Goal: Task Accomplishment & Management: Complete application form

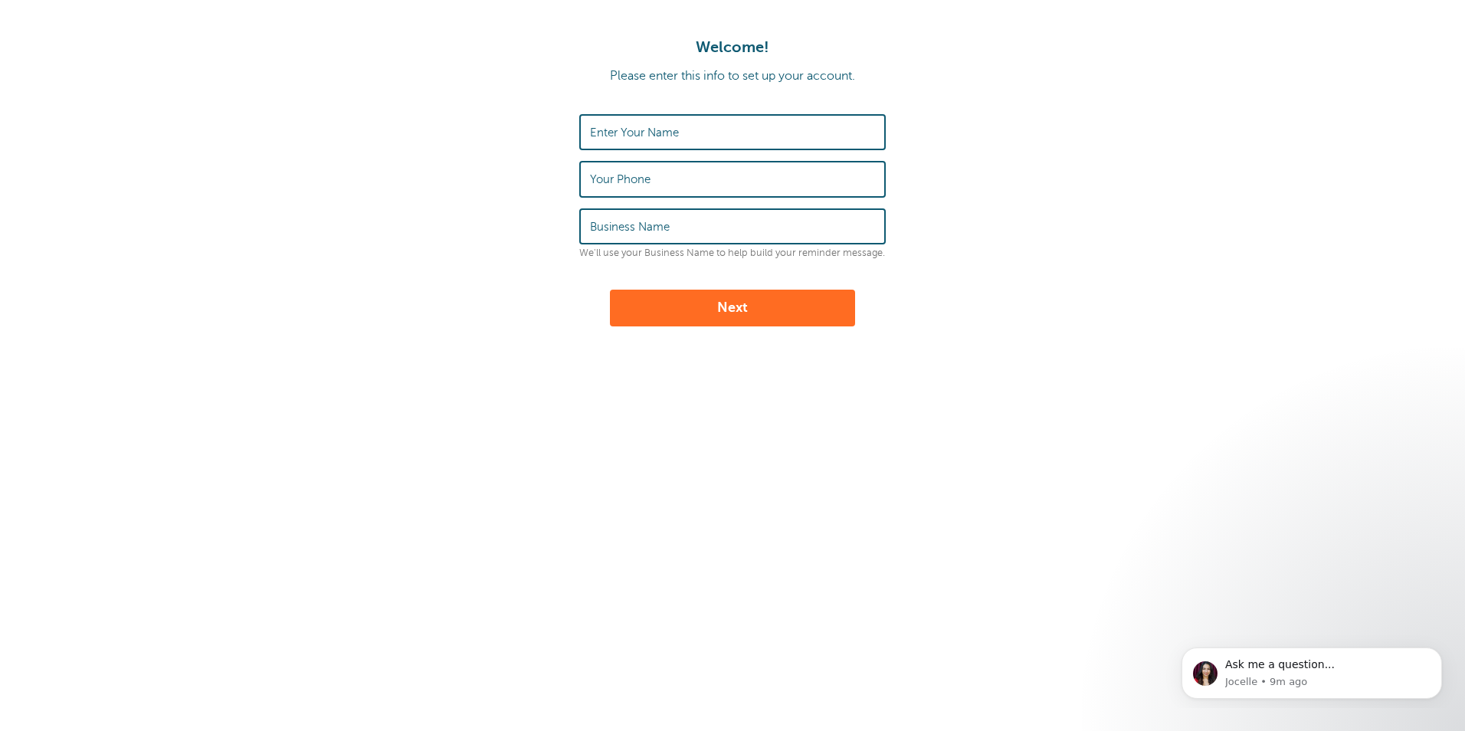
click at [620, 126] on label "Enter Your Name" at bounding box center [634, 133] width 89 height 14
click at [620, 126] on input "Enter Your Name" at bounding box center [732, 132] width 285 height 33
type input "[PERSON_NAME] JOLLY"
type input "6134386207"
type input "Home"
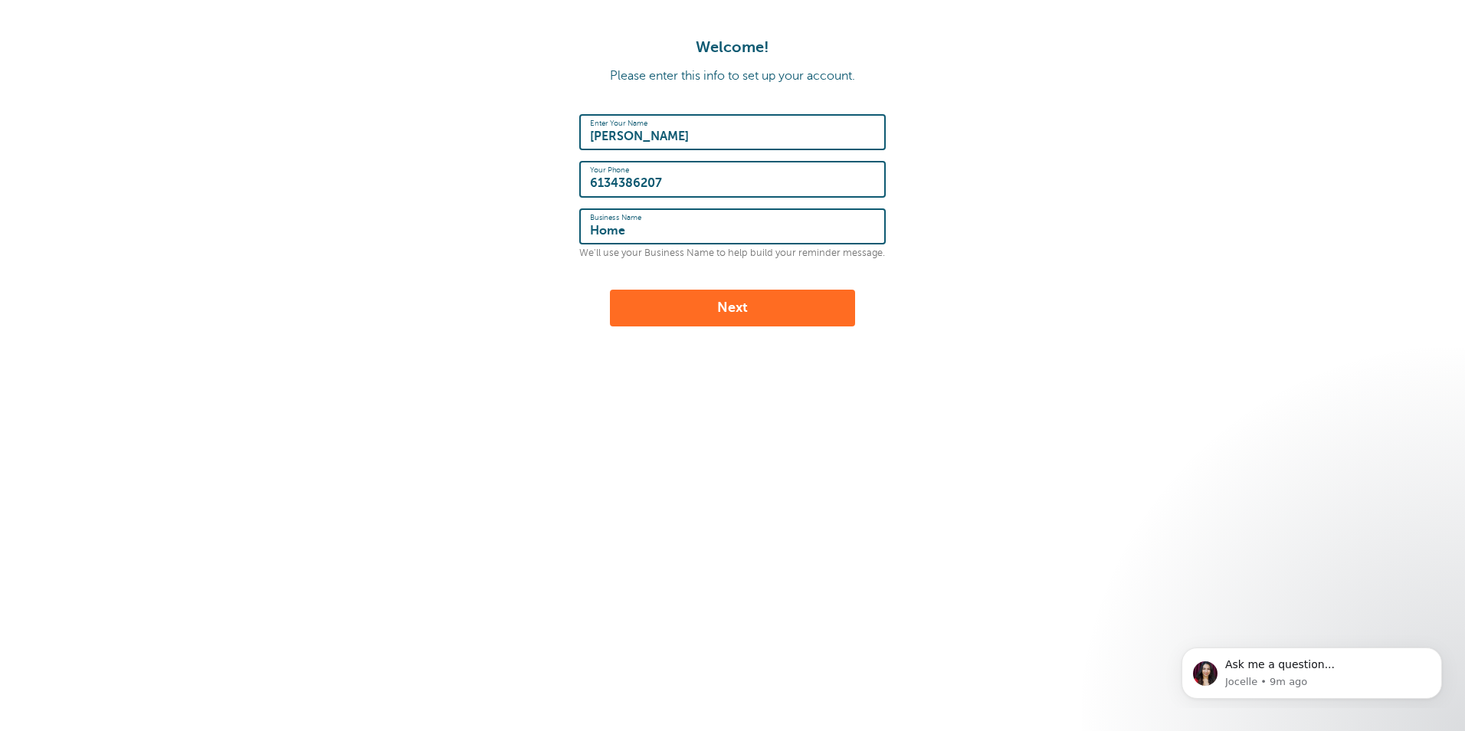
type input "BOBY PAZHAMPILL"
click at [594, 184] on input "6134386207" at bounding box center [732, 178] width 285 height 33
click at [590, 187] on input "6134386207" at bounding box center [732, 178] width 285 height 33
type input "+16134386207"
click at [717, 312] on button "Next" at bounding box center [732, 308] width 245 height 37
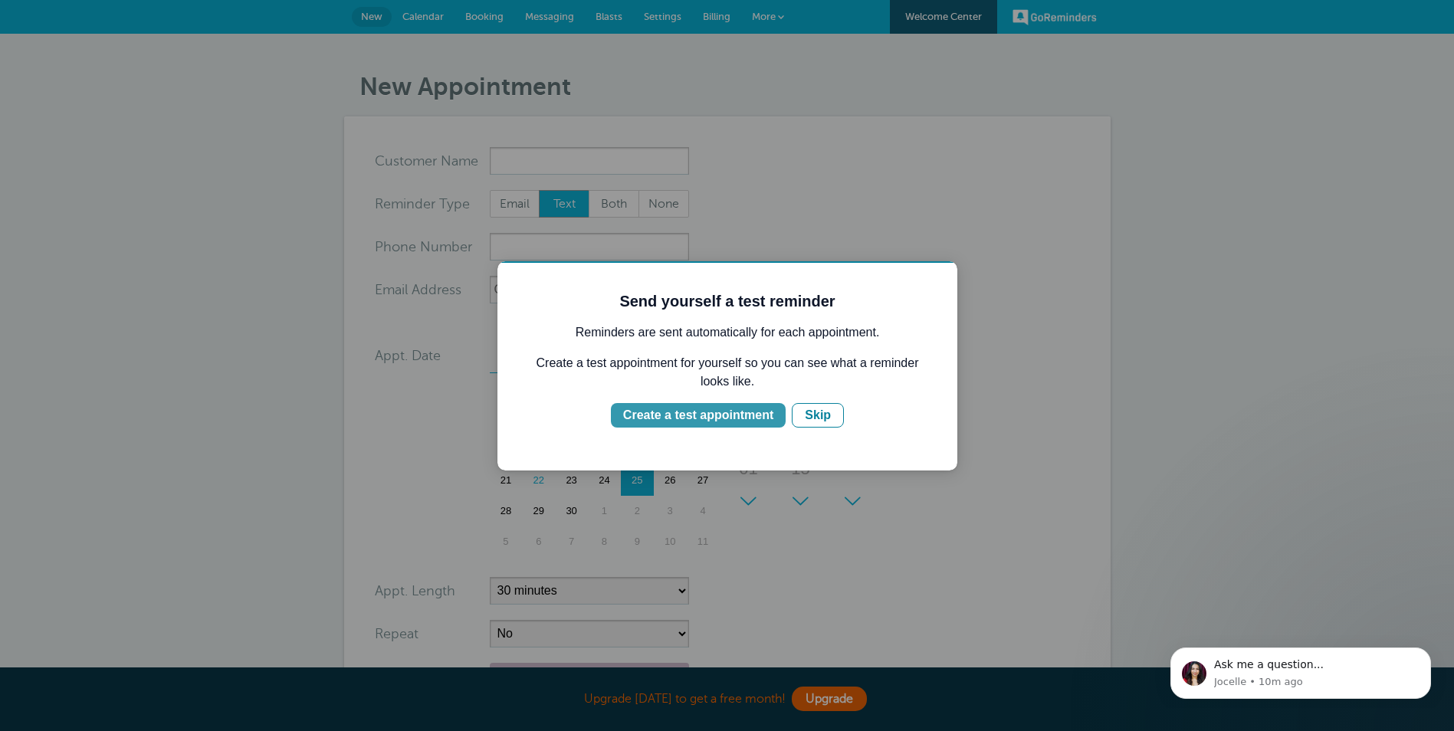
click at [721, 418] on div "Create a test appointment" at bounding box center [698, 415] width 150 height 18
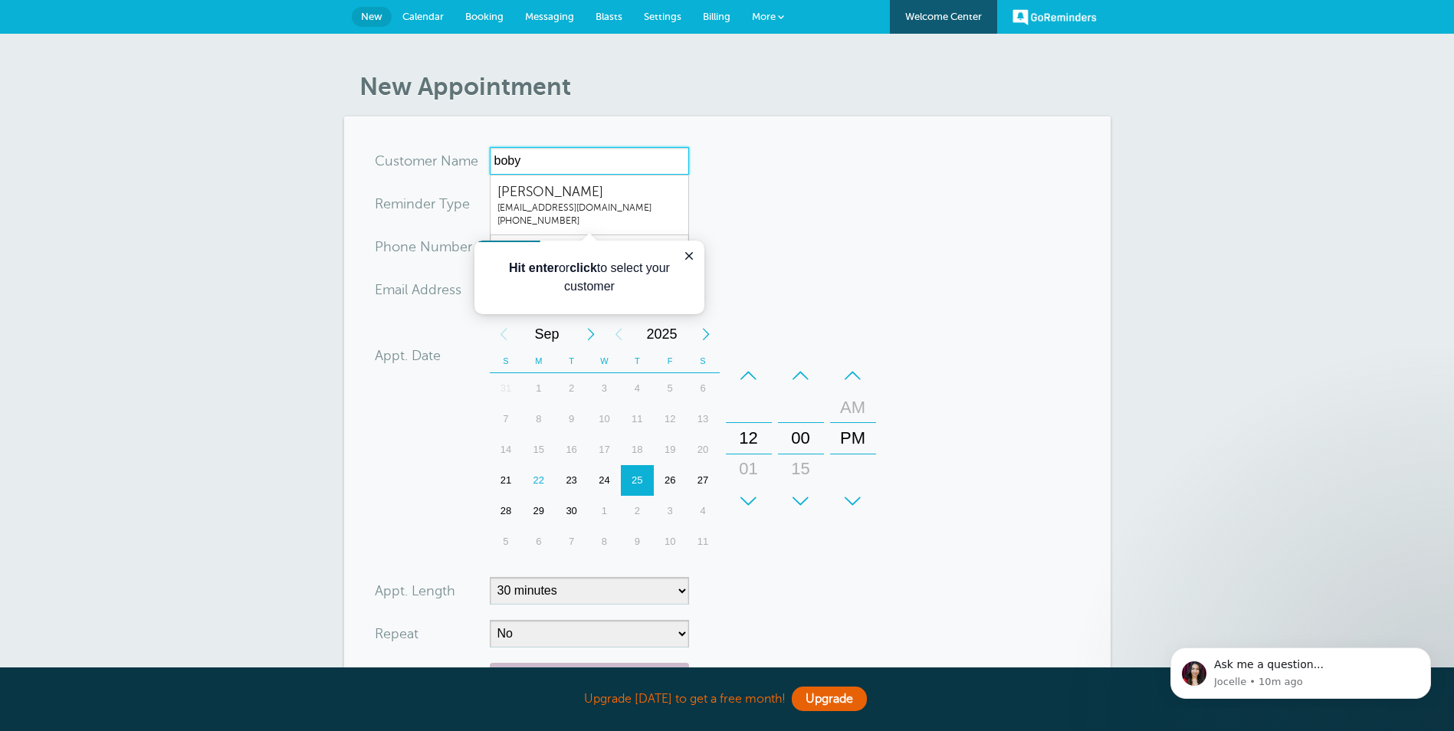
type input "boby"
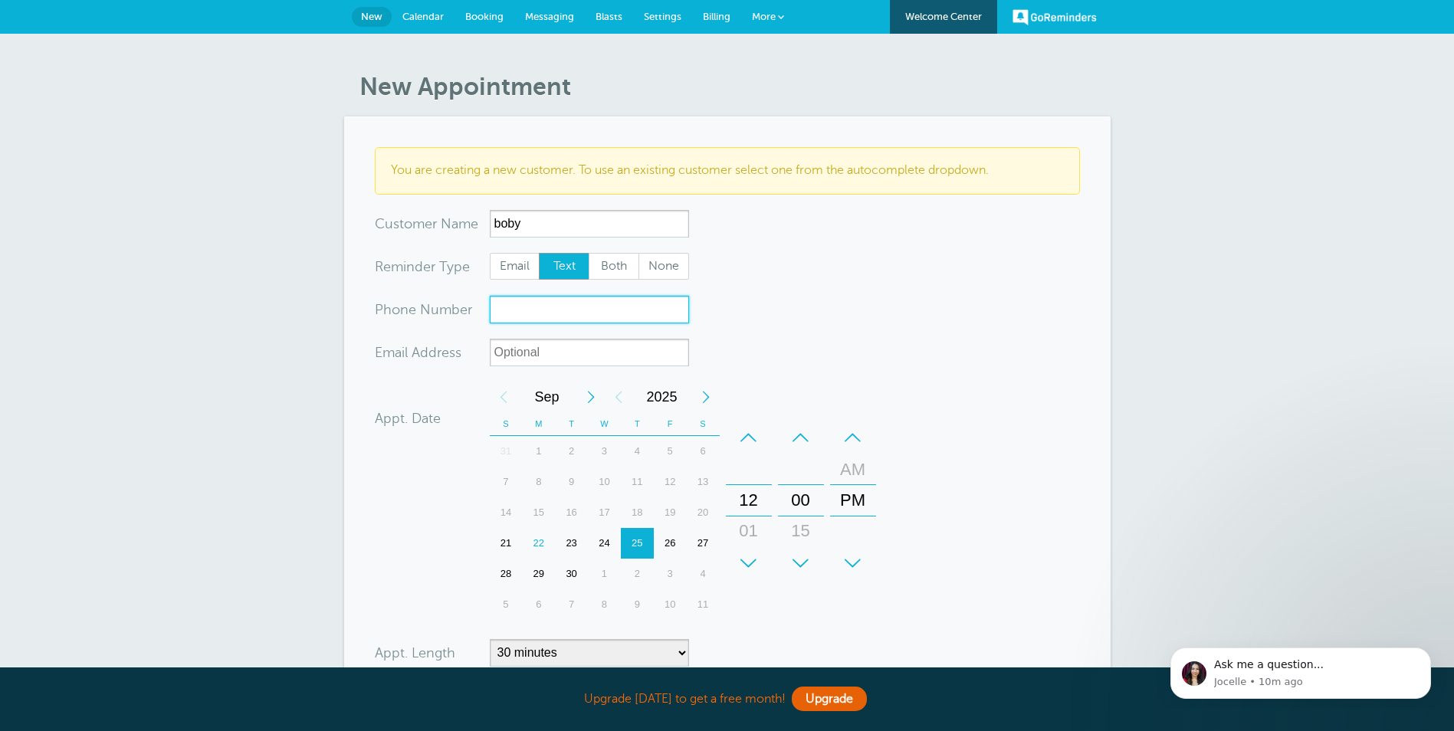
click at [517, 311] on input "xxx-no-autofill" at bounding box center [589, 310] width 199 height 28
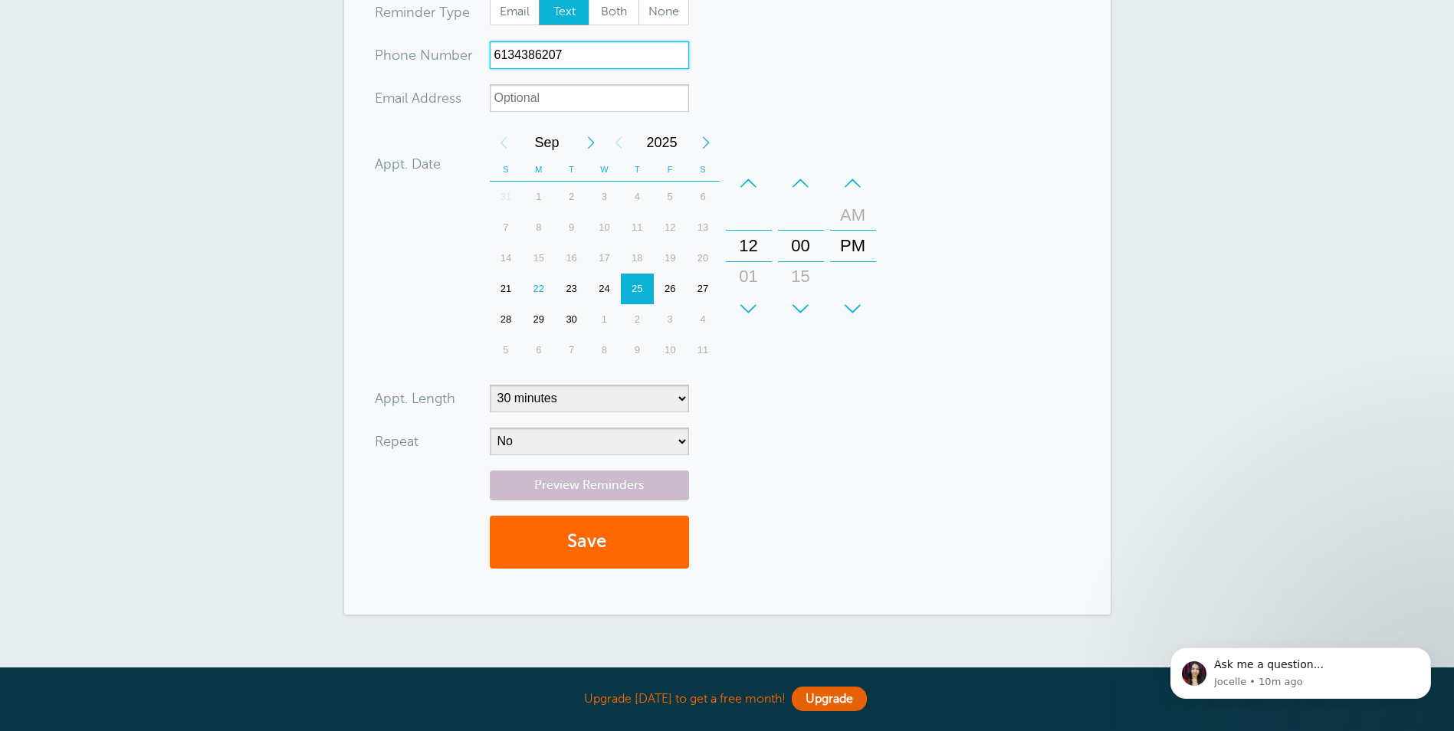
scroll to position [255, 0]
type input "6134386207"
click at [604, 546] on button "Save" at bounding box center [589, 541] width 199 height 53
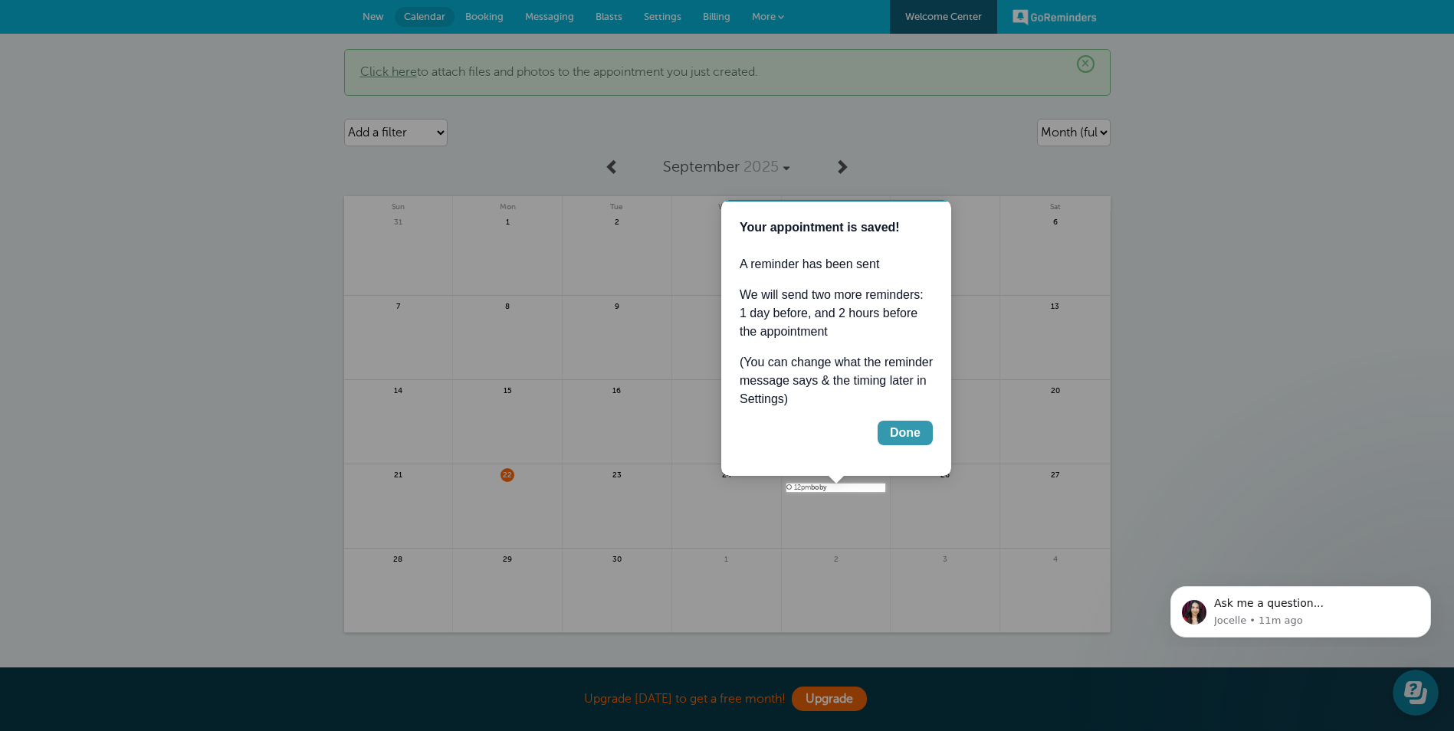
click at [912, 431] on div "Done" at bounding box center [905, 433] width 31 height 18
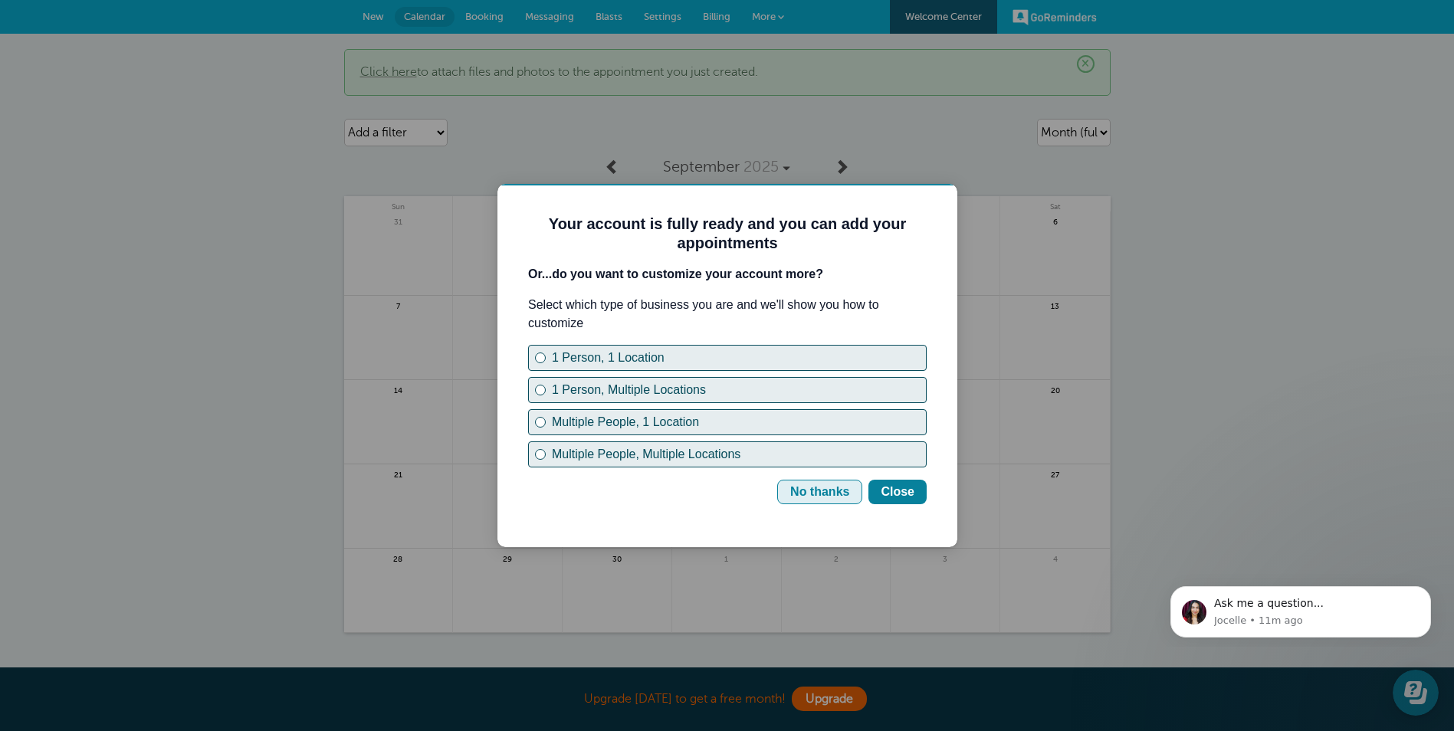
click at [816, 489] on div "No thanks" at bounding box center [819, 492] width 59 height 18
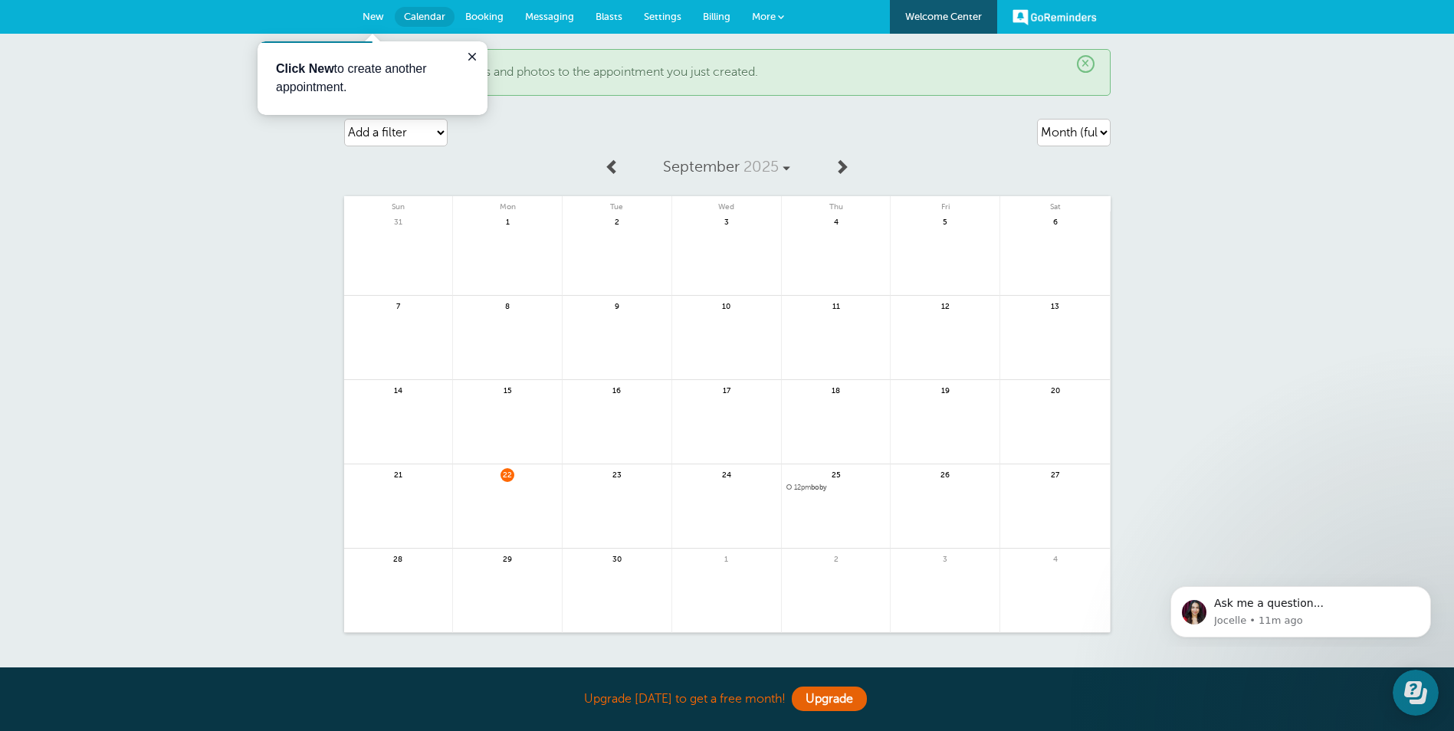
click at [821, 503] on link at bounding box center [836, 527] width 109 height 67
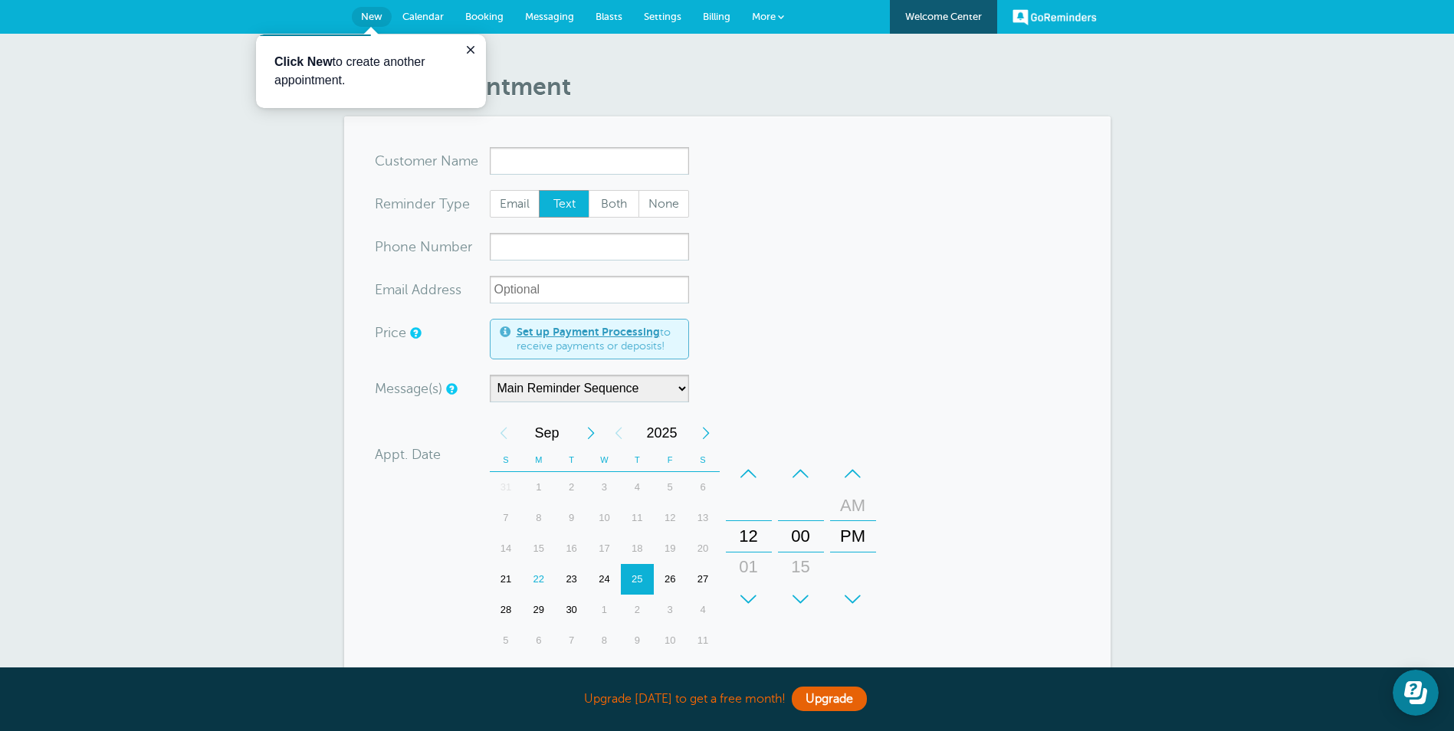
click at [544, 21] on span "Messaging" at bounding box center [549, 16] width 49 height 11
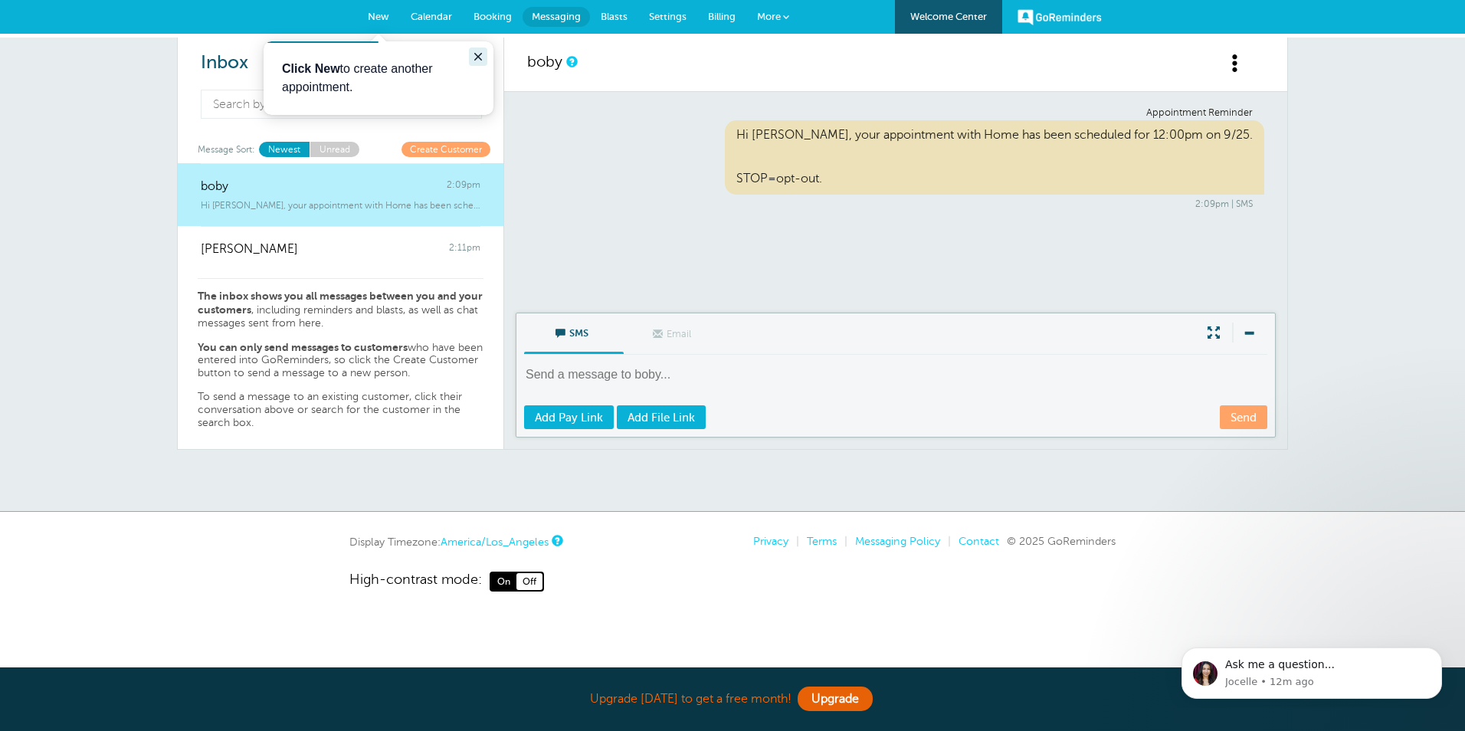
click at [484, 58] on icon "Close guide" at bounding box center [478, 57] width 12 height 12
